Goal: Task Accomplishment & Management: Manage account settings

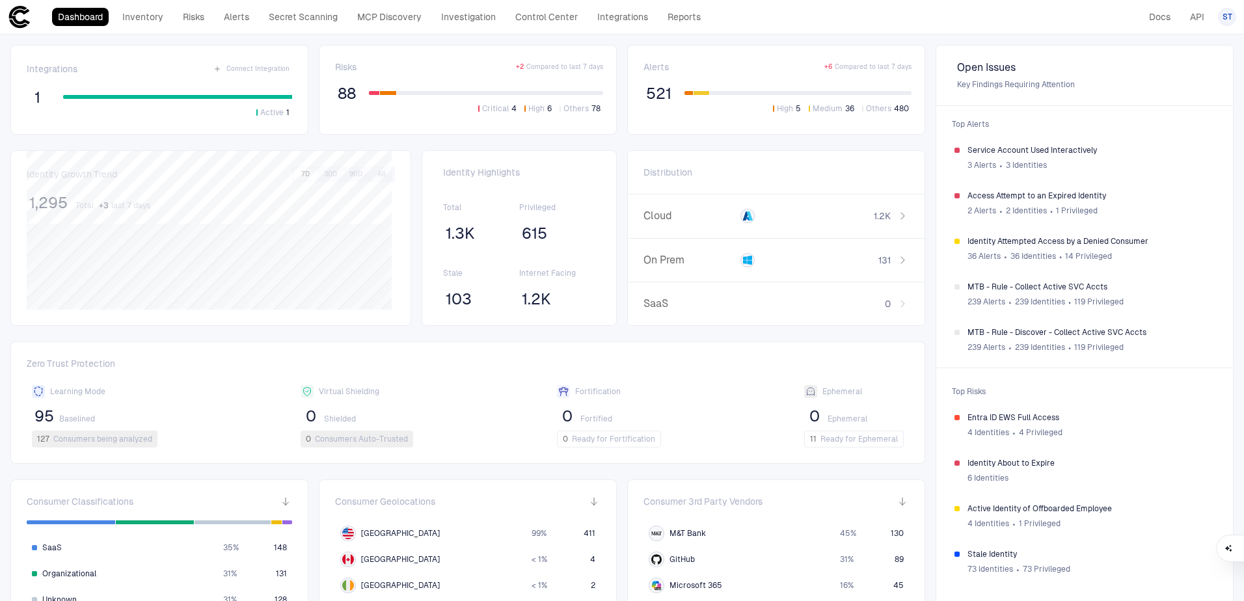
click at [1227, 21] on span "ST" at bounding box center [1227, 17] width 10 height 10
click at [1189, 82] on span "Admin Settings" at bounding box center [1162, 83] width 55 height 10
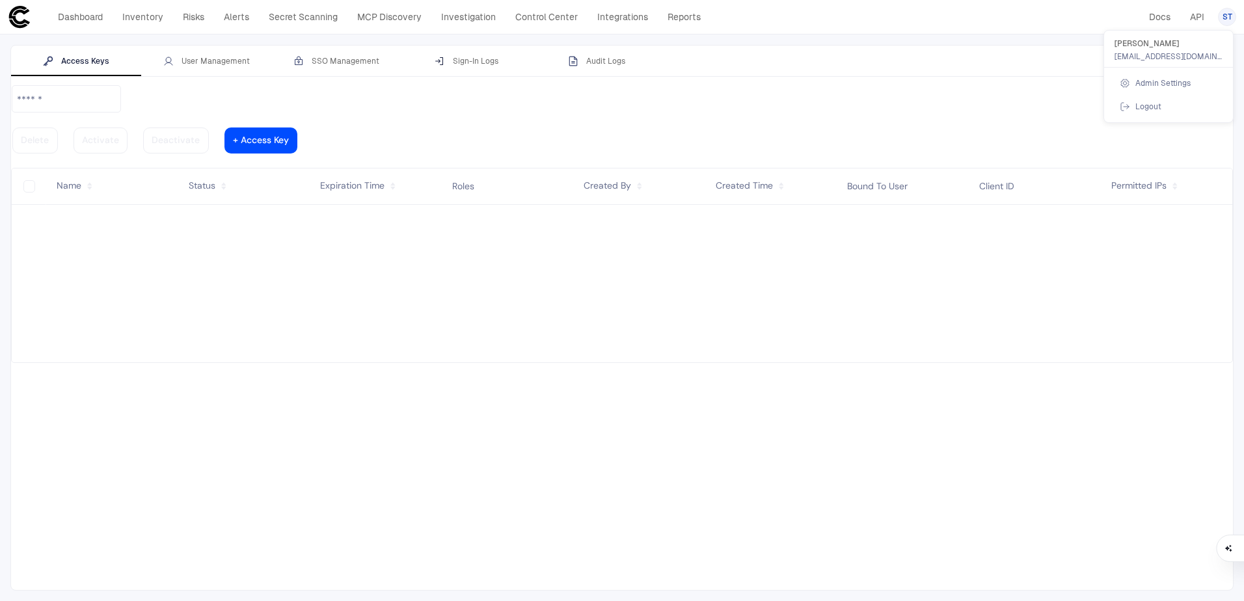
click at [217, 57] on div at bounding box center [622, 300] width 1244 height 601
click at [196, 63] on div "User Management" at bounding box center [206, 61] width 87 height 10
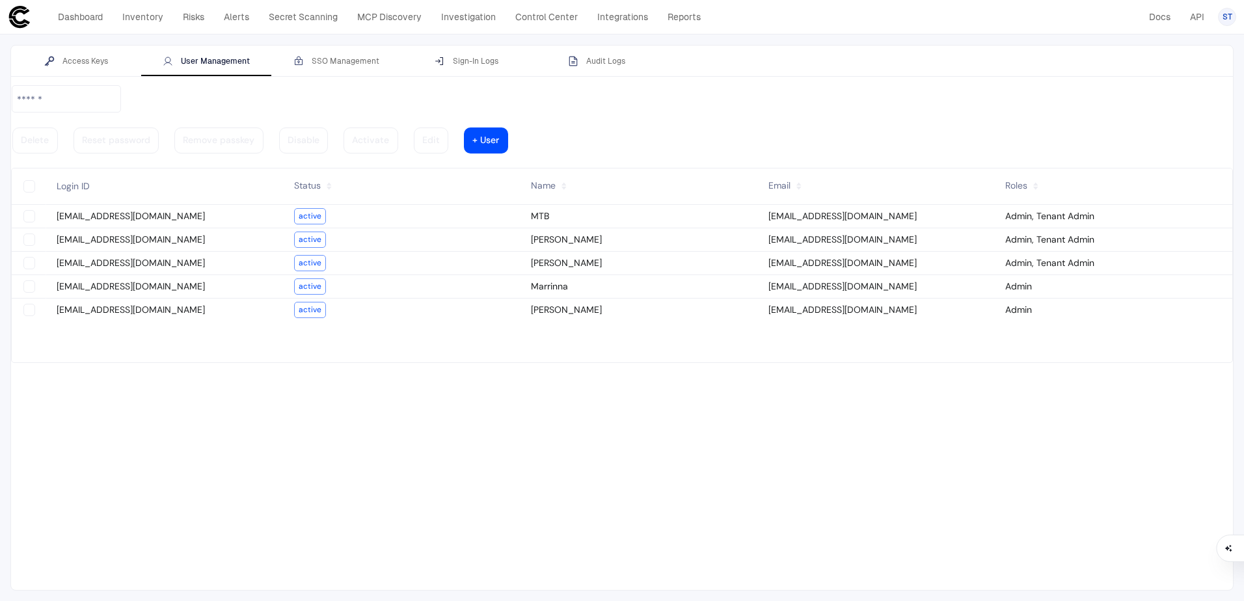
click at [190, 353] on tbody "[EMAIL_ADDRESS][DOMAIN_NAME] active MTB [EMAIL_ADDRESS][DOMAIN_NAME] Admin, Ten…" at bounding box center [622, 283] width 1221 height 157
click at [508, 128] on vaadin-button "+ User" at bounding box center [486, 141] width 44 height 26
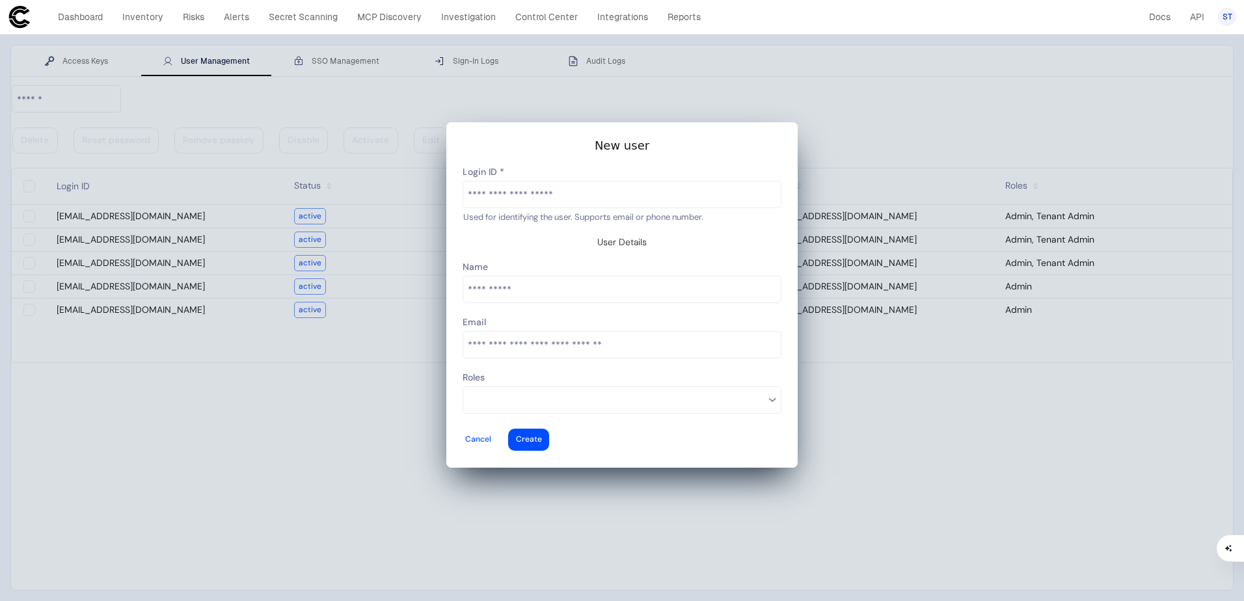
click at [536, 208] on input "text" at bounding box center [621, 195] width 317 height 26
click at [527, 208] on input "text" at bounding box center [621, 195] width 317 height 26
paste input "**********"
type input "**********"
type vaadin-text-field "[EMAIL_ADDRESS][DOMAIN_NAME]"
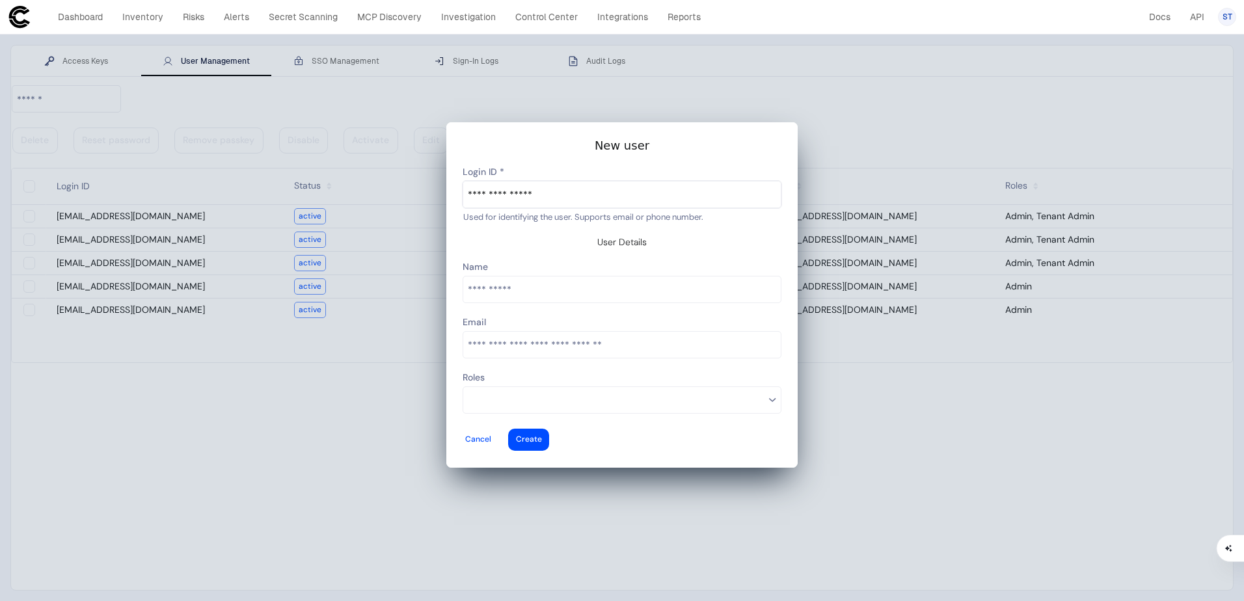
type descope-text-field "[EMAIL_ADDRESS][DOMAIN_NAME]"
click at [513, 285] on input "text" at bounding box center [621, 290] width 317 height 26
click at [530, 339] on input "email" at bounding box center [621, 345] width 317 height 26
type input "**********"
type vaadin-email-field "[EMAIL_ADDRESS][DOMAIN_NAME]"
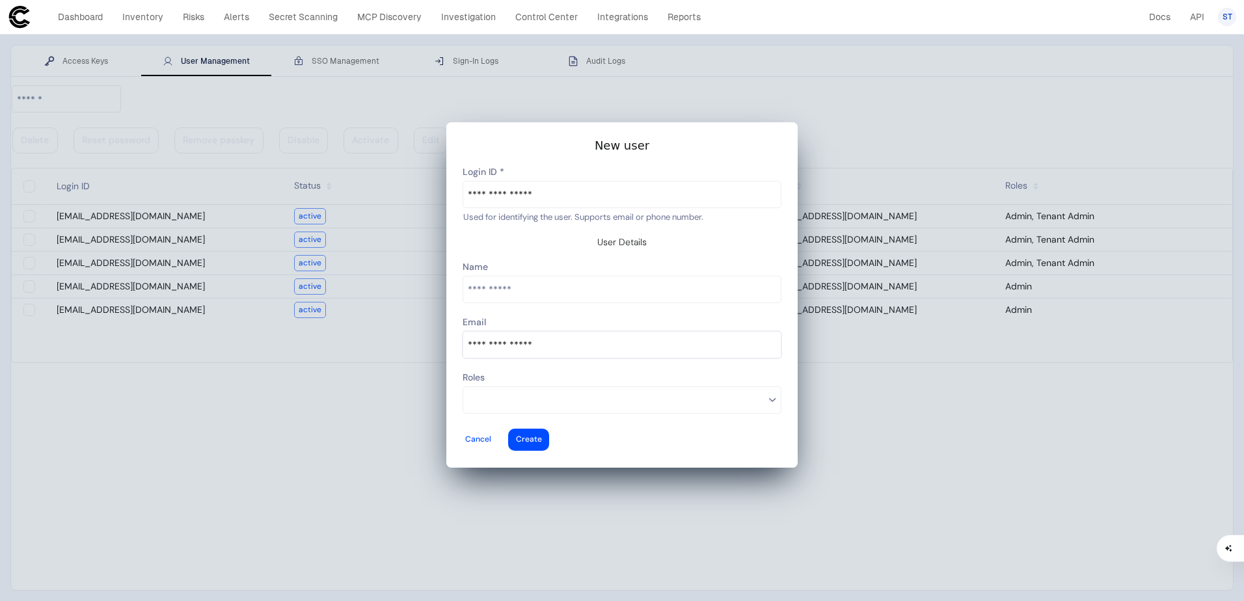
type descope-email-field "[EMAIL_ADDRESS][DOMAIN_NAME]"
click at [602, 392] on input at bounding box center [616, 400] width 297 height 17
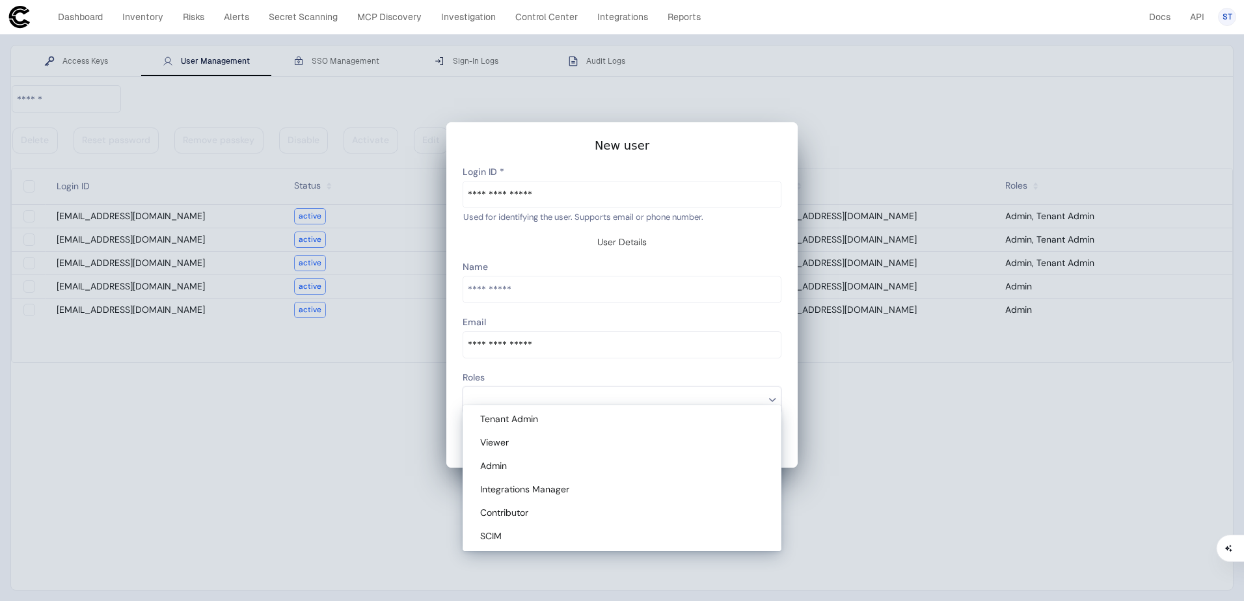
click at [513, 280] on input "text" at bounding box center [621, 290] width 317 height 26
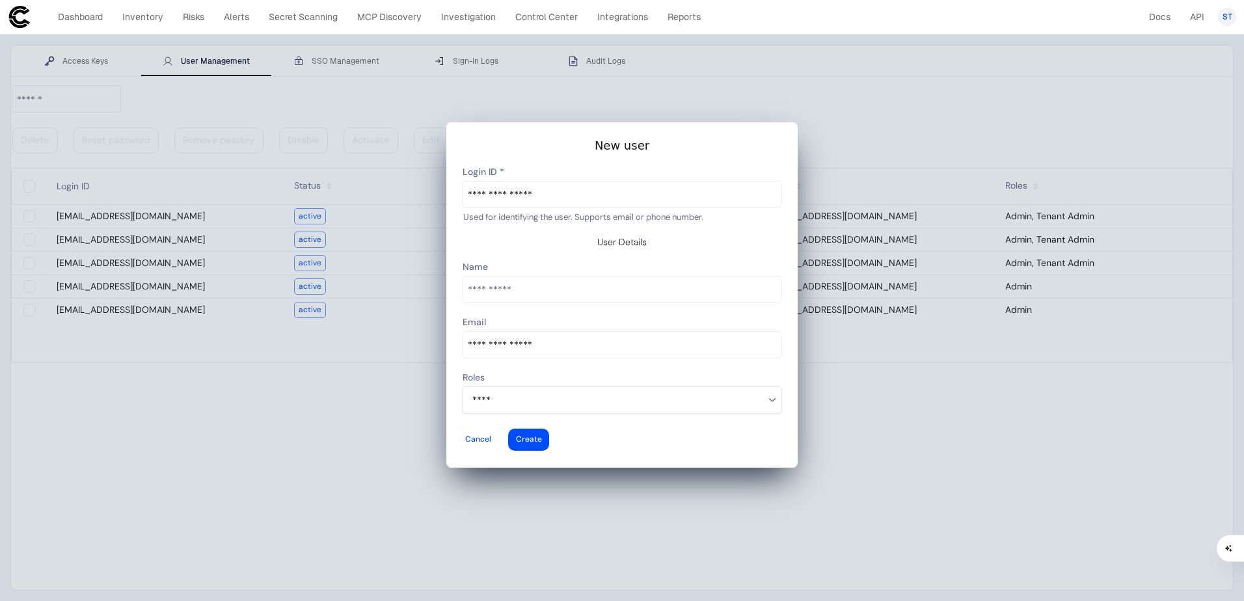
type input "*"
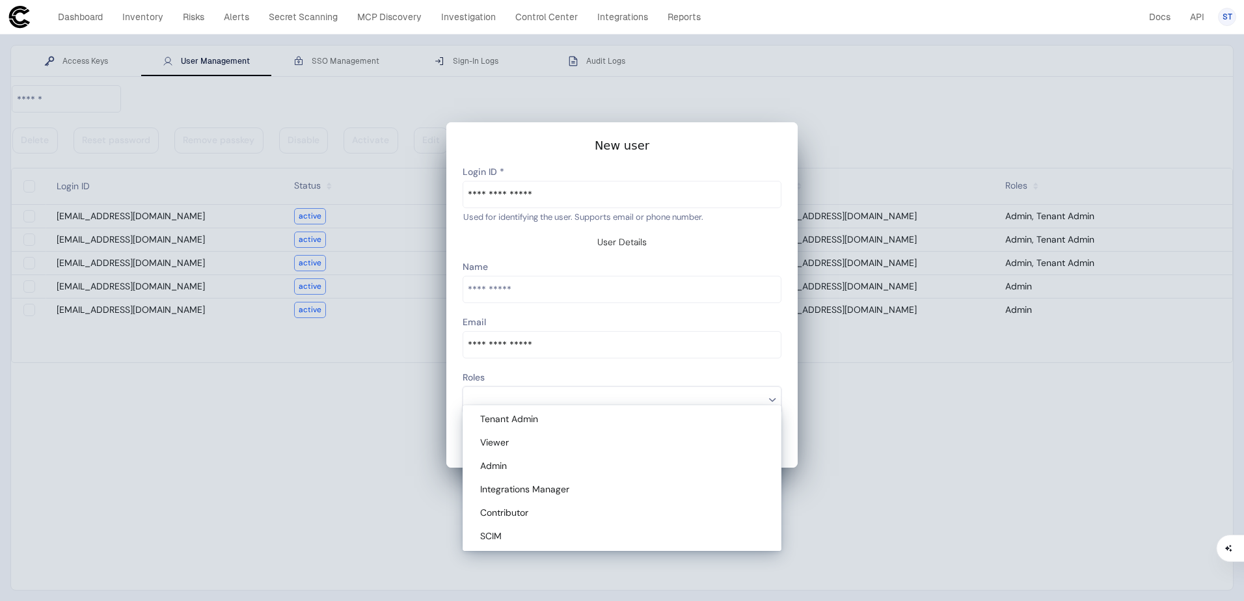
click at [571, 468] on div "Admin" at bounding box center [624, 467] width 288 height 12
click at [580, 425] on div "Tenant Admin" at bounding box center [624, 420] width 288 height 12
type descope-multi-select-combo-box "Admin,Tenant Admin"
click at [792, 397] on div at bounding box center [621, 294] width 351 height 345
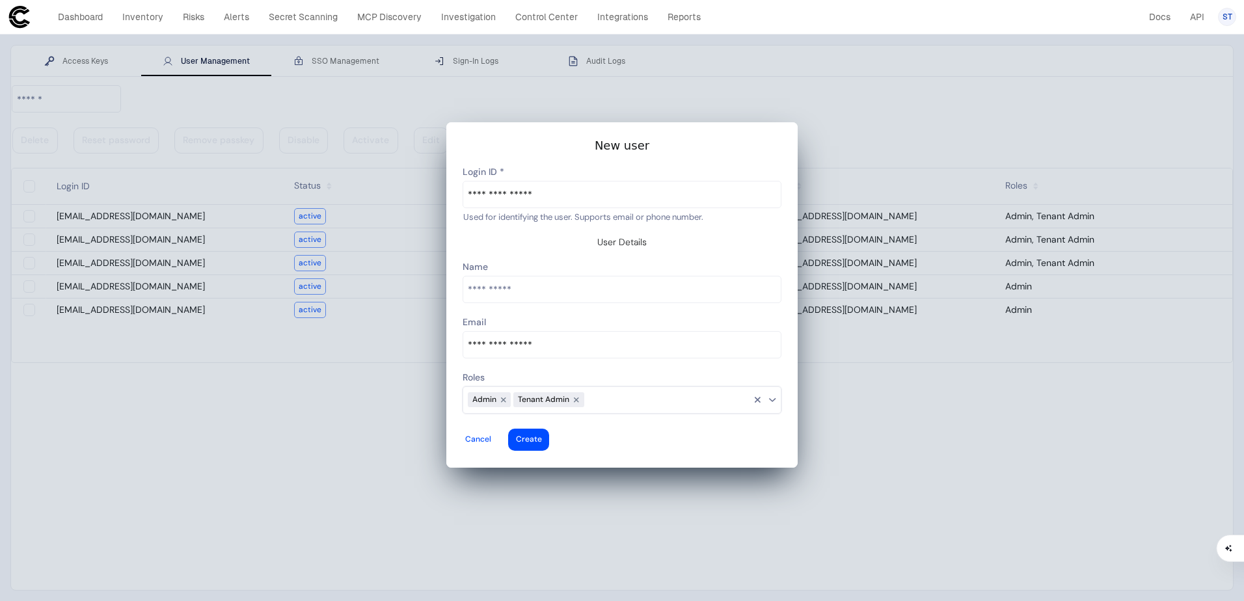
click at [543, 281] on input "text" at bounding box center [621, 290] width 317 height 26
type input "**********"
type vaadin-text-field "[PERSON_NAME]"
type descope-text-field "[PERSON_NAME]"
click at [542, 437] on div at bounding box center [529, 439] width 26 height 5
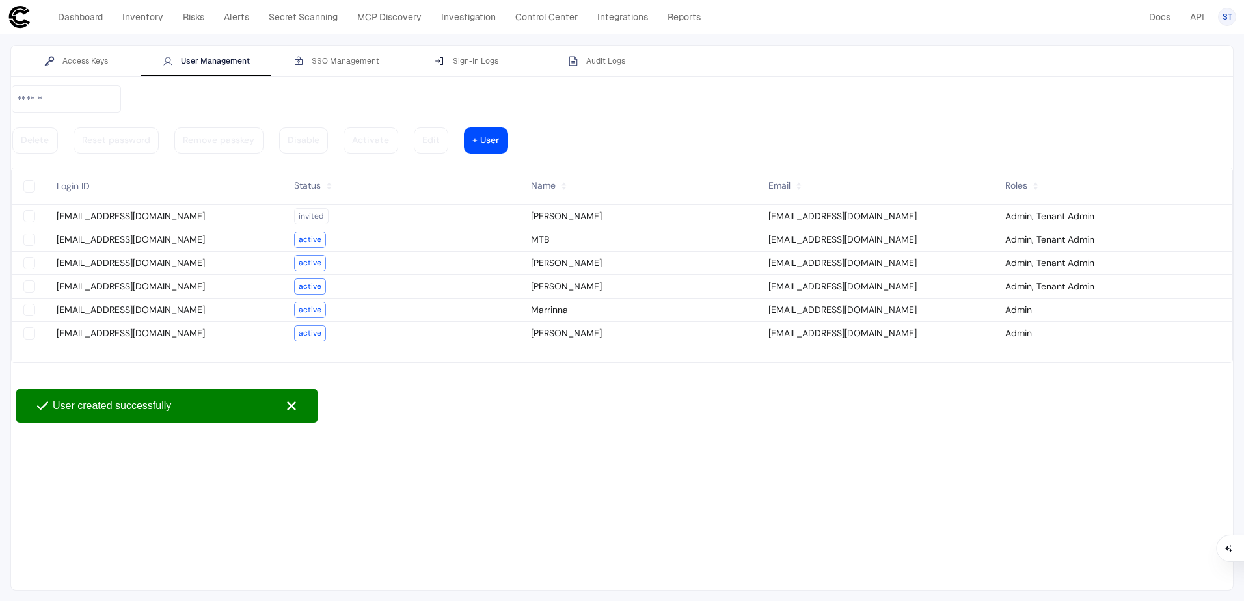
click at [808, 51] on div "Access Keys User Management SSO Management Sign-In Logs Audit Logs" at bounding box center [622, 61] width 1222 height 31
